Goal: Task Accomplishment & Management: Complete application form

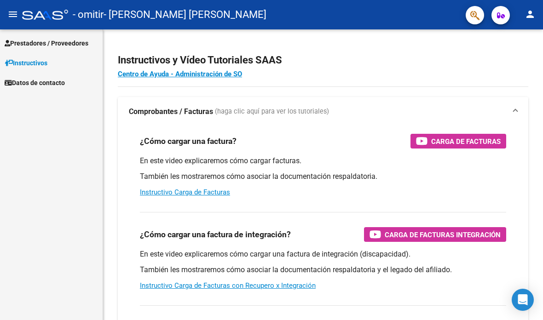
click at [16, 13] on mat-icon "menu" at bounding box center [12, 14] width 11 height 11
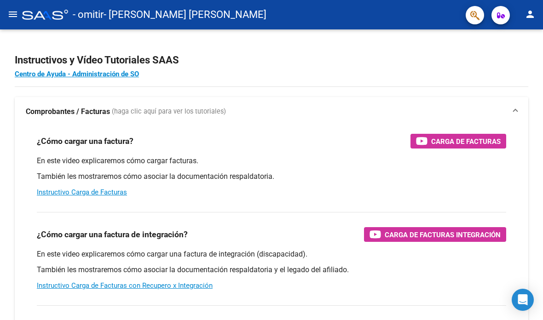
click at [13, 14] on mat-icon "menu" at bounding box center [12, 14] width 11 height 11
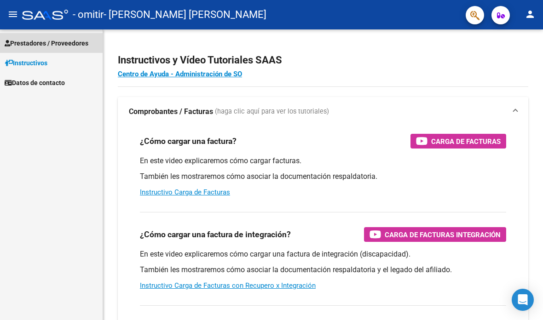
click at [74, 47] on span "Prestadores / Proveedores" at bounding box center [47, 43] width 84 height 10
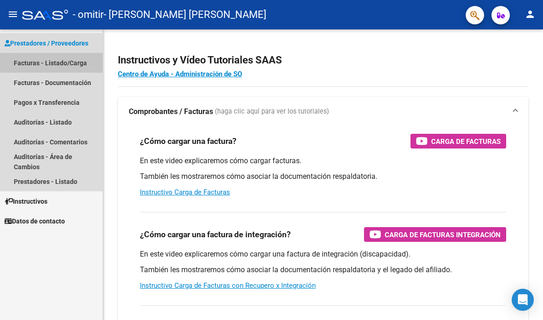
click at [77, 63] on font "Facturas - Listado/Carga" at bounding box center [50, 62] width 73 height 7
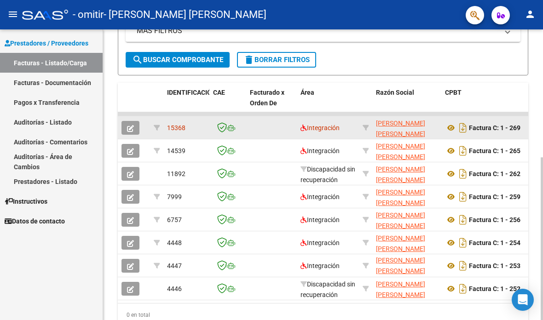
click at [131, 126] on icon "button" at bounding box center [130, 128] width 7 height 7
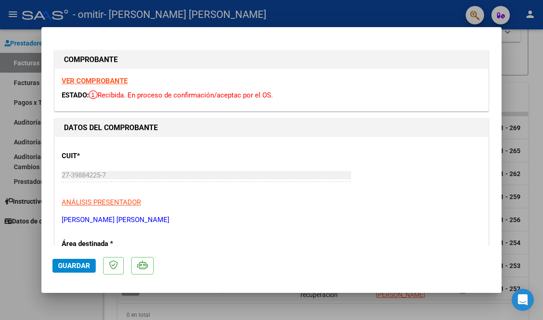
click at [20, 277] on div at bounding box center [271, 160] width 543 height 320
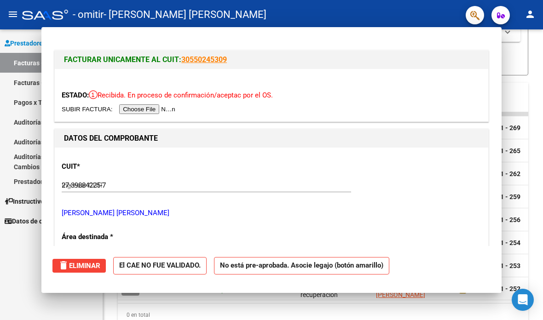
type input "$ 0,00"
